Goal: Book appointment/travel/reservation

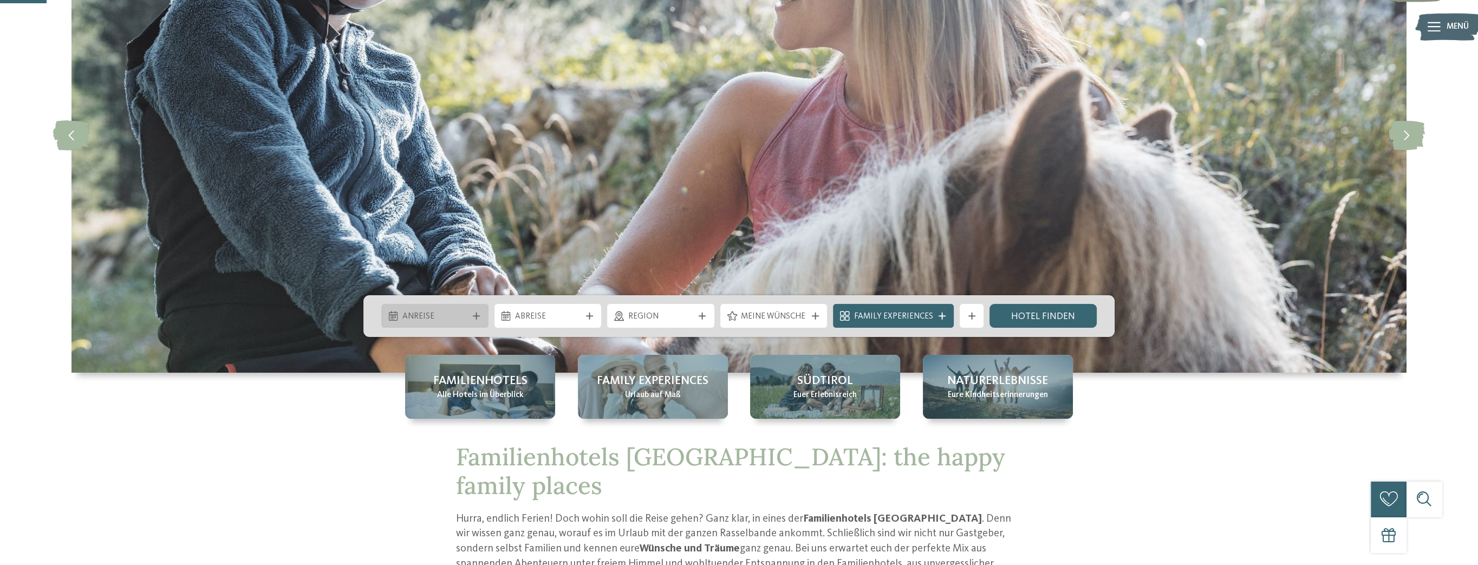
click at [466, 316] on span "Anreise" at bounding box center [435, 317] width 66 height 12
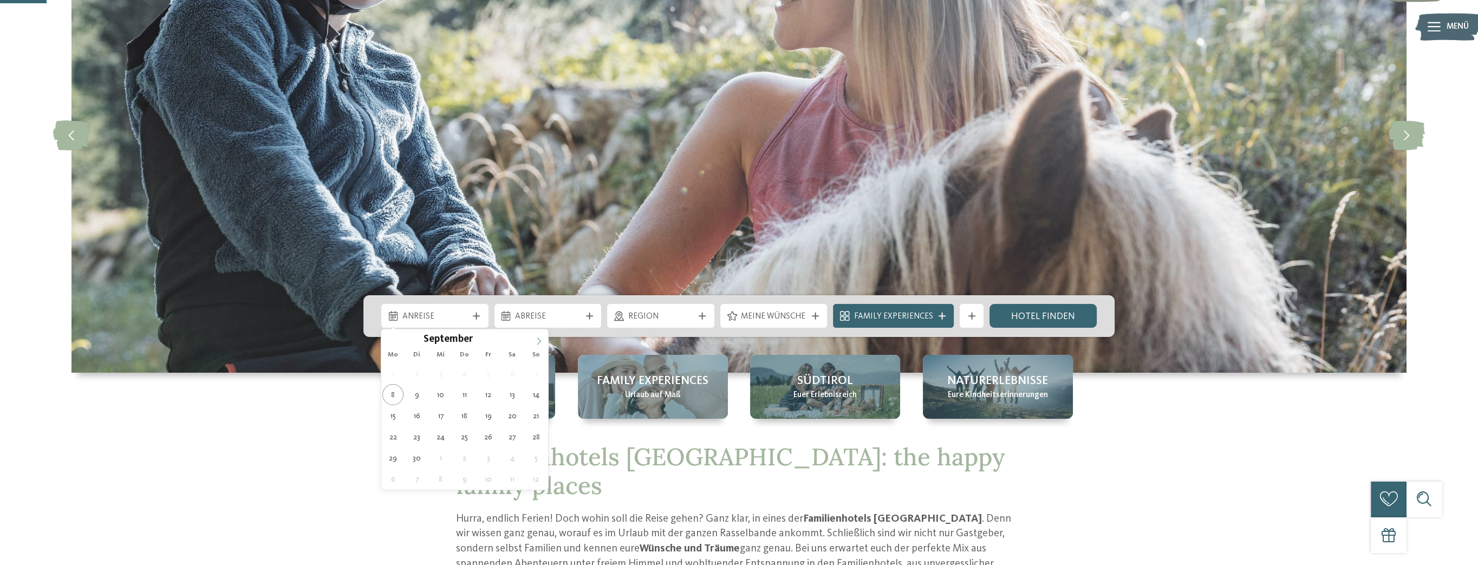
click at [540, 337] on icon at bounding box center [539, 341] width 8 height 8
click at [451, 368] on div "29 30 1 2 3 4 5 6 7 8 9 10 11 12 13 14 15 16 17 18 19 20 21 22 23 24 25 26 27 2…" at bounding box center [464, 426] width 167 height 127
type div "[DATE]"
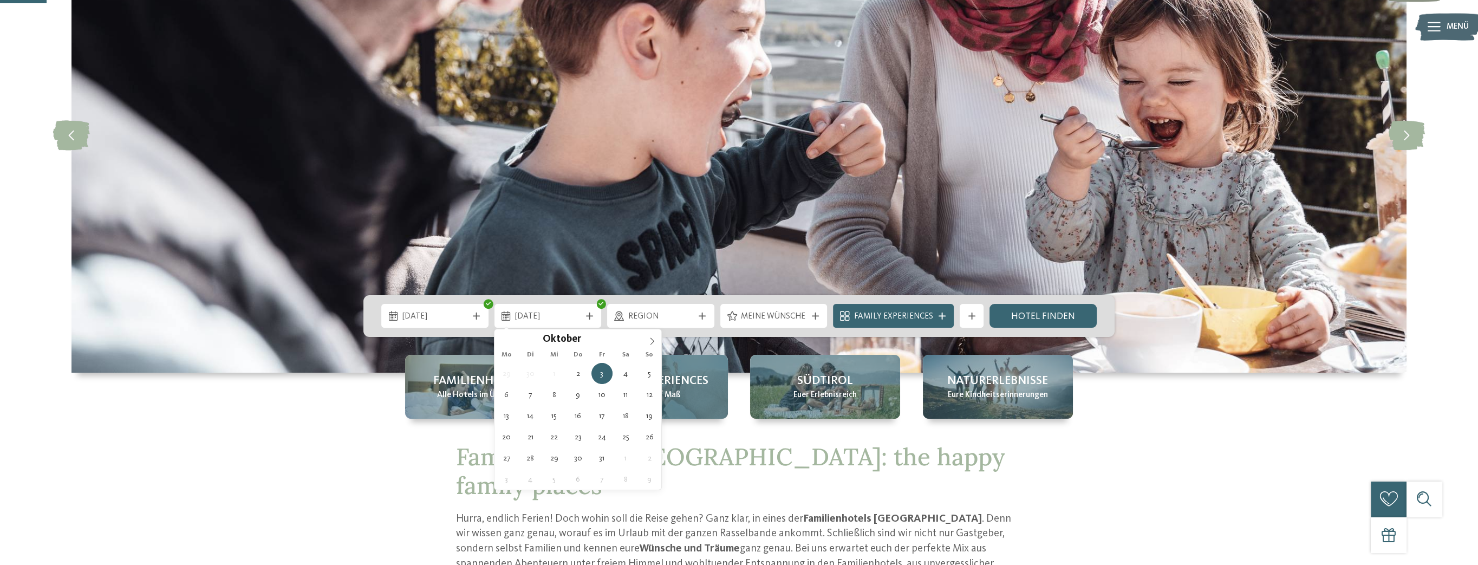
type div "[DATE]"
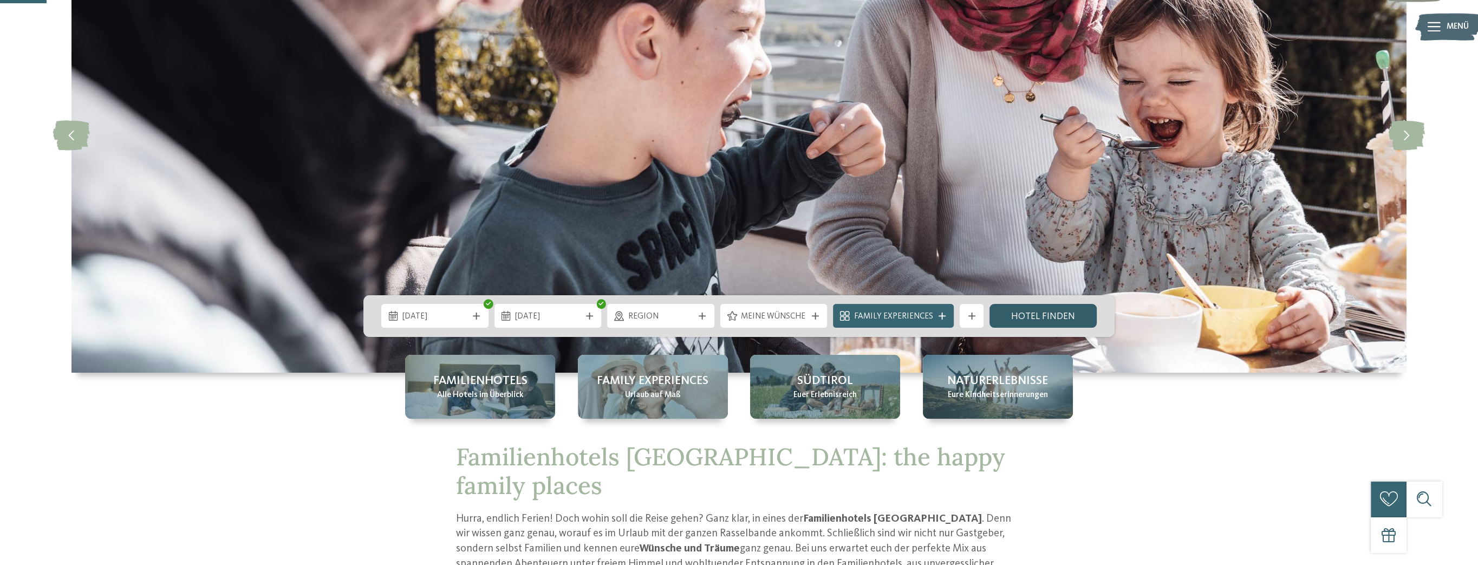
click at [1003, 323] on link "Hotel finden" at bounding box center [1042, 316] width 107 height 24
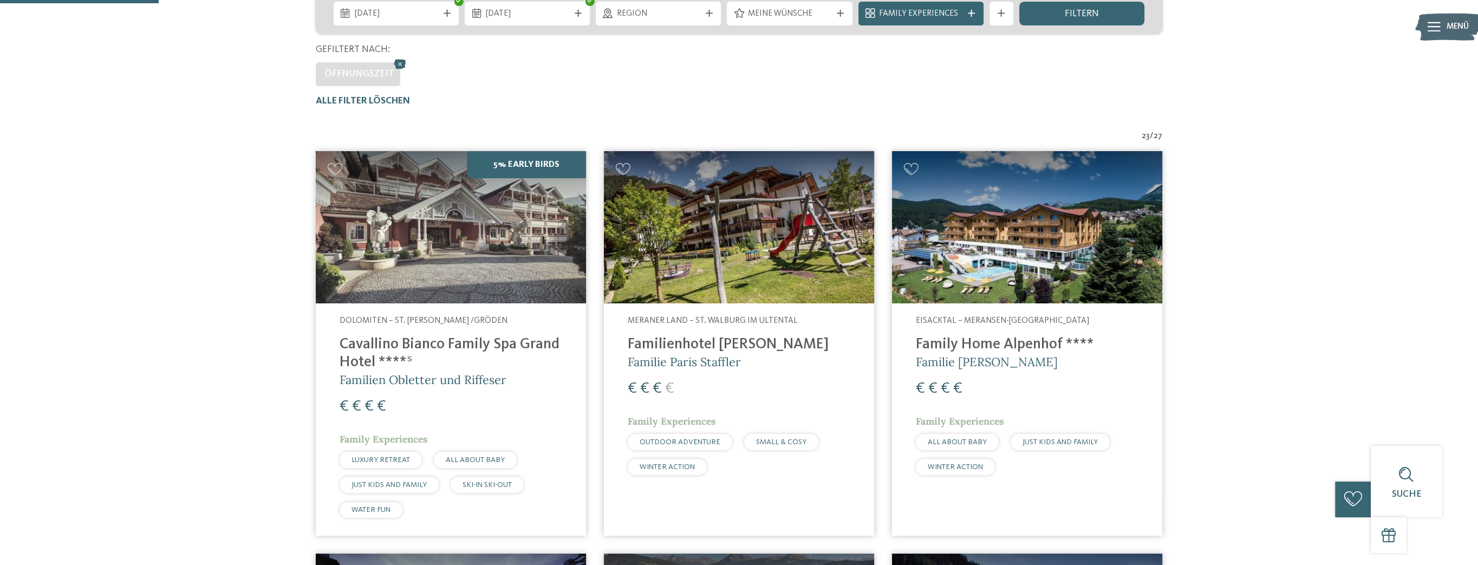
scroll to position [180, 0]
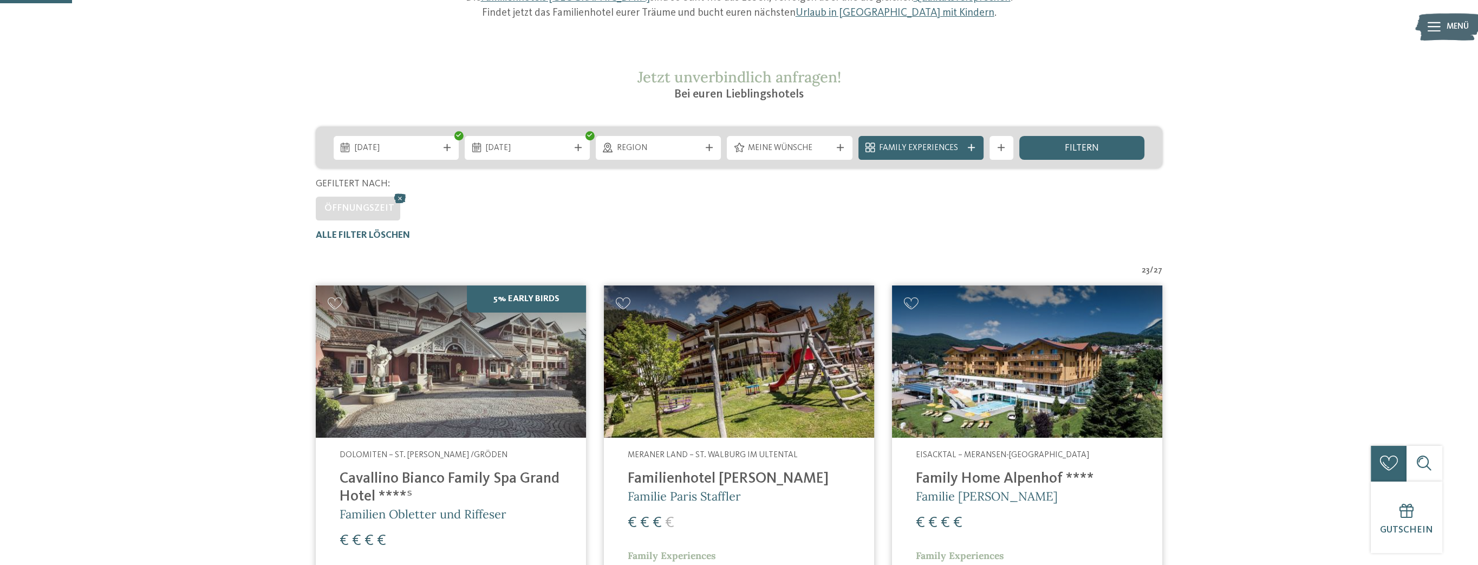
click at [973, 147] on icon at bounding box center [971, 147] width 7 height 7
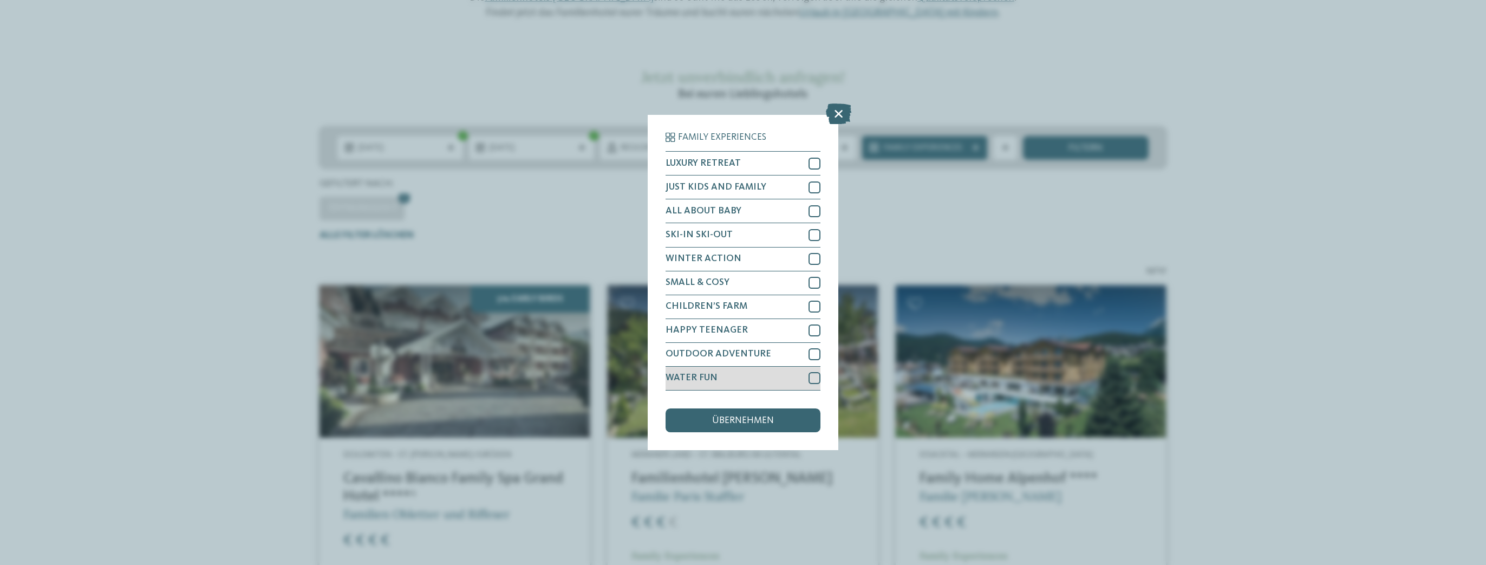
click at [815, 375] on div at bounding box center [815, 378] width 12 height 12
click at [780, 425] on div "übernehmen" at bounding box center [743, 420] width 155 height 24
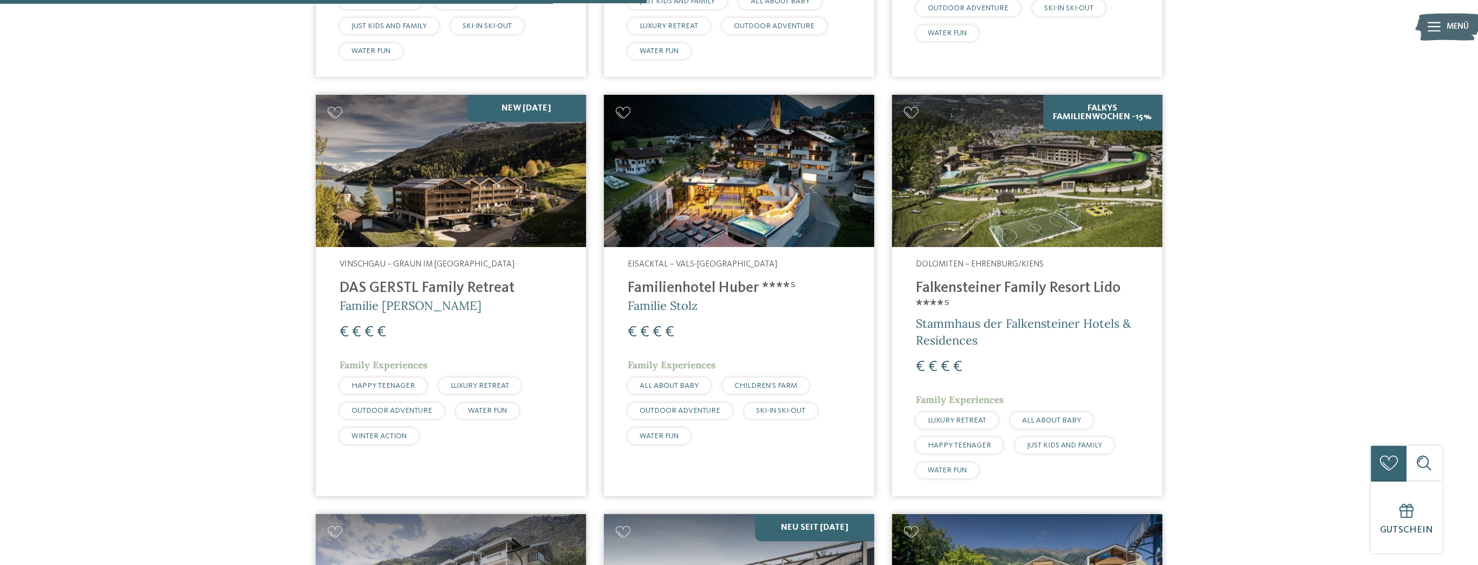
scroll to position [758, 0]
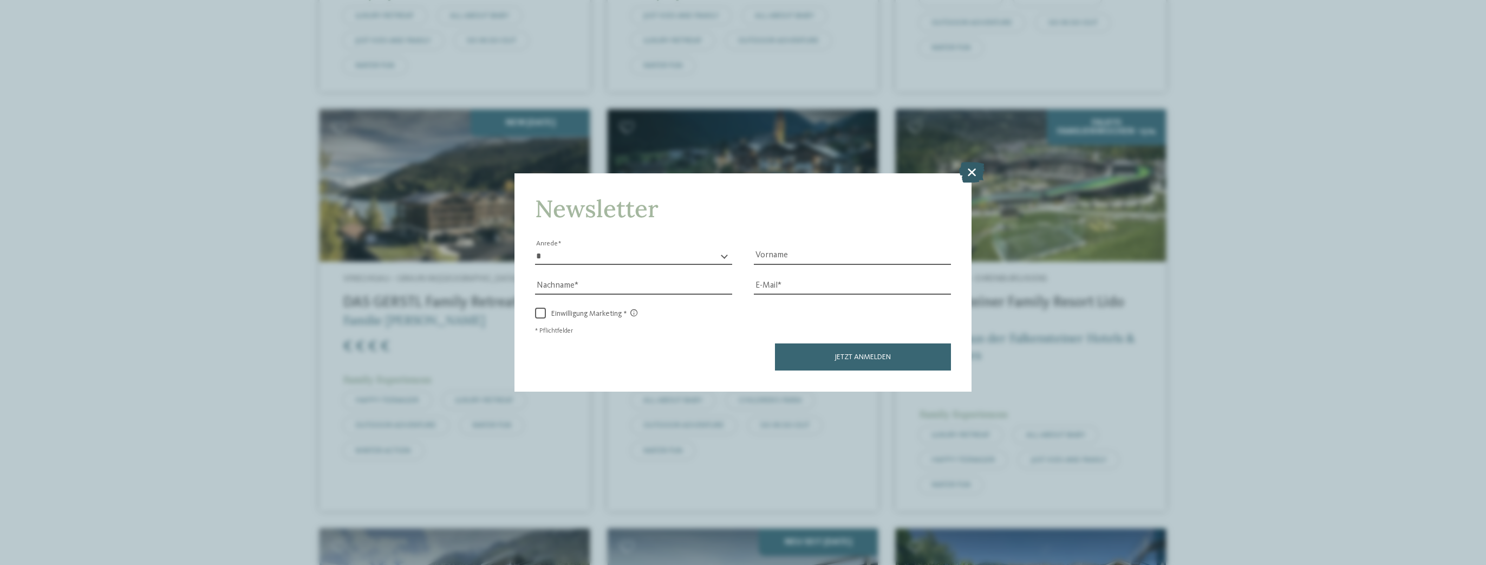
click at [968, 173] on icon at bounding box center [971, 172] width 25 height 21
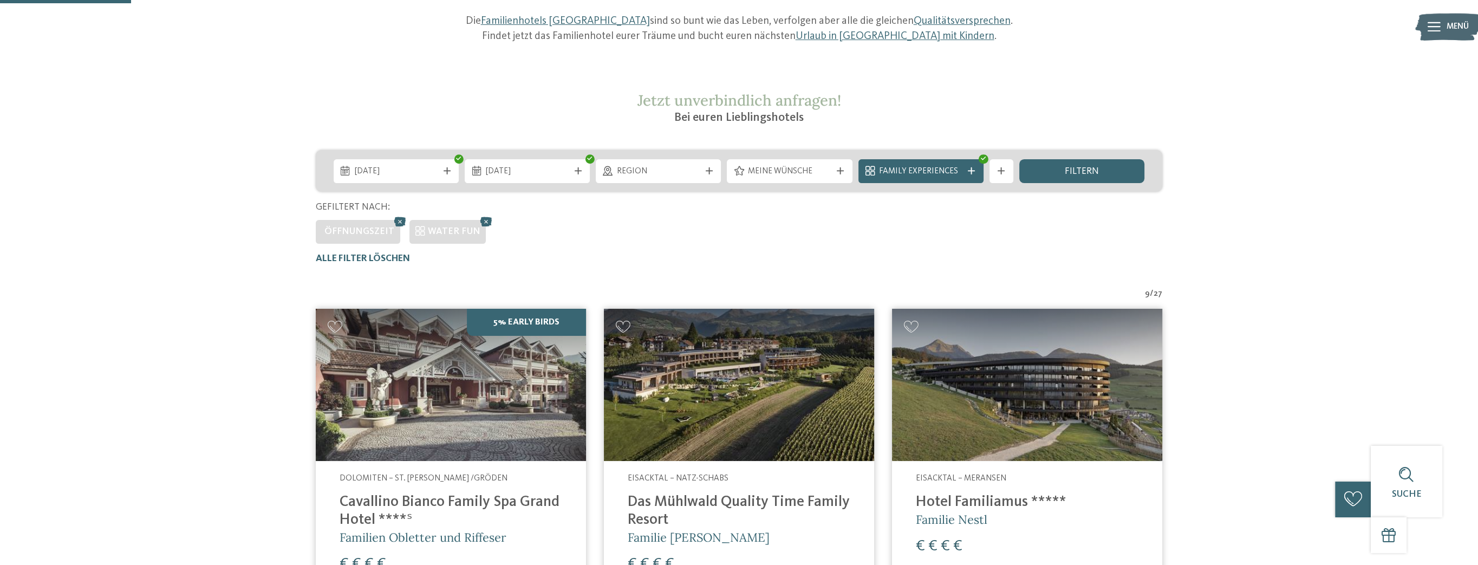
scroll to position [0, 0]
